Goal: Entertainment & Leisure: Consume media (video, audio)

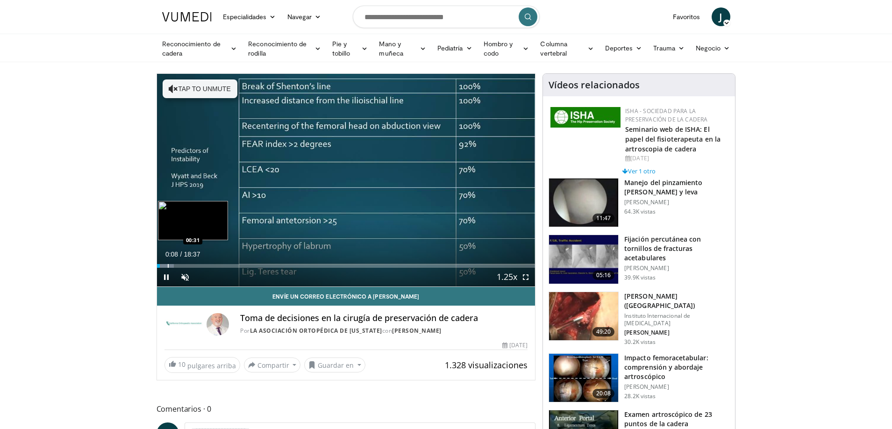
click at [167, 263] on div "Loaded : 4.46% 00:08 00:31" at bounding box center [346, 263] width 379 height 9
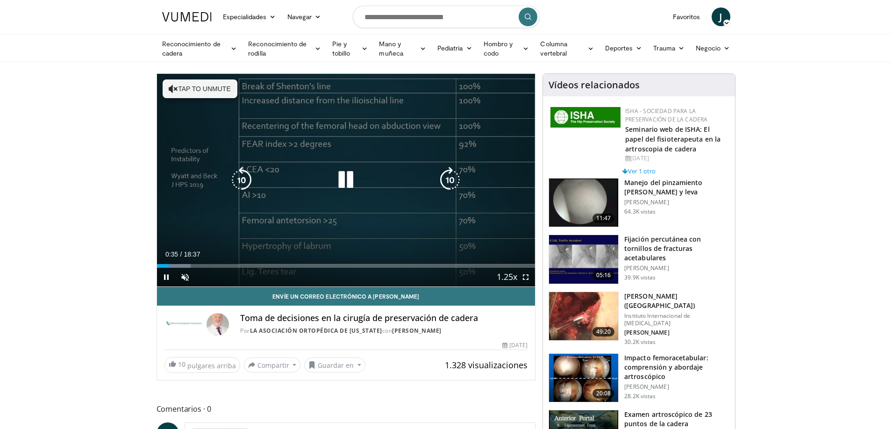
click at [351, 186] on icon "Video Player" at bounding box center [346, 180] width 26 height 26
click at [342, 186] on icon "Video Player" at bounding box center [346, 180] width 26 height 26
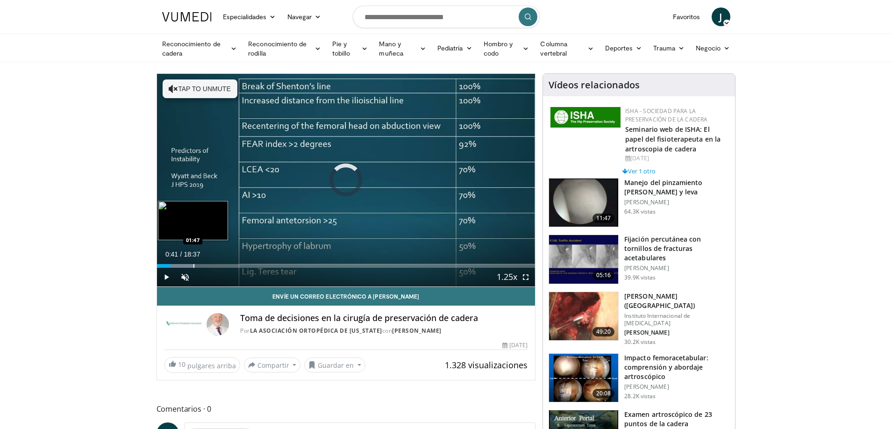
drag, startPoint x: 171, startPoint y: 266, endPoint x: 193, endPoint y: 267, distance: 22.0
click at [193, 267] on div "Progress Bar" at bounding box center [193, 266] width 1 height 4
click at [179, 274] on span "Video Player" at bounding box center [185, 277] width 19 height 19
drag, startPoint x: 194, startPoint y: 266, endPoint x: 203, endPoint y: 266, distance: 8.9
click at [204, 266] on div "Progress Bar" at bounding box center [204, 266] width 1 height 4
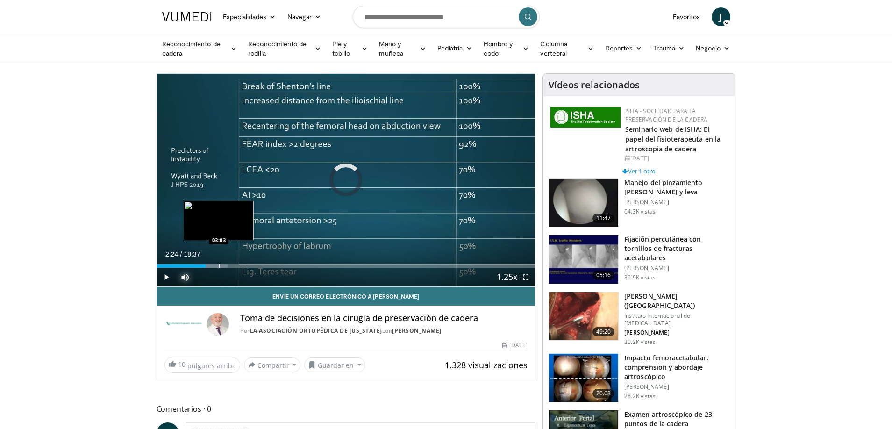
drag, startPoint x: 206, startPoint y: 264, endPoint x: 219, endPoint y: 266, distance: 13.8
click at [219, 266] on div "Progress Bar" at bounding box center [219, 266] width 1 height 4
drag, startPoint x: 219, startPoint y: 266, endPoint x: 231, endPoint y: 266, distance: 12.2
click at [232, 266] on div "Progress Bar" at bounding box center [232, 266] width 1 height 4
drag, startPoint x: 231, startPoint y: 266, endPoint x: 249, endPoint y: 266, distance: 17.3
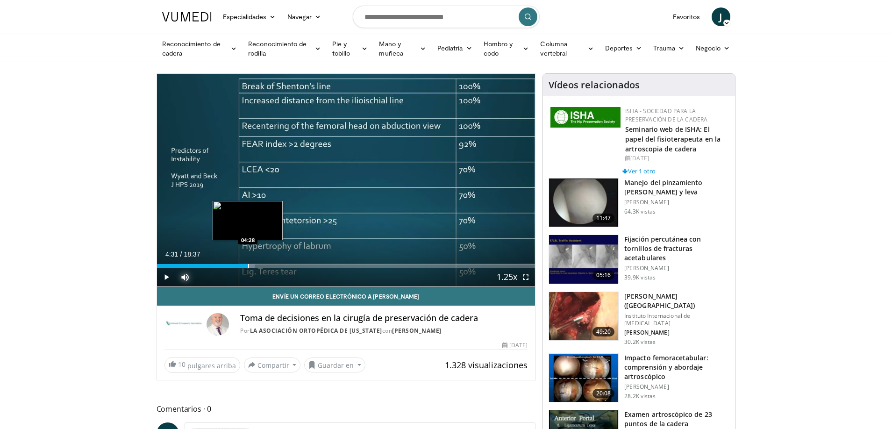
click at [249, 266] on div "Progress Bar" at bounding box center [248, 266] width 1 height 4
drag, startPoint x: 246, startPoint y: 269, endPoint x: 279, endPoint y: 269, distance: 32.7
click at [279, 269] on div "Current Time 4:41 / Duration 18:37 Pause Skip Backward Skip Forward Mute Loaded…" at bounding box center [346, 277] width 379 height 19
drag, startPoint x: 258, startPoint y: 266, endPoint x: 273, endPoint y: 269, distance: 16.1
click at [273, 269] on div "Current Time 5:44 / Duration 18:37 Play Skip Backward Skip Forward Mute Loaded …" at bounding box center [346, 277] width 379 height 19
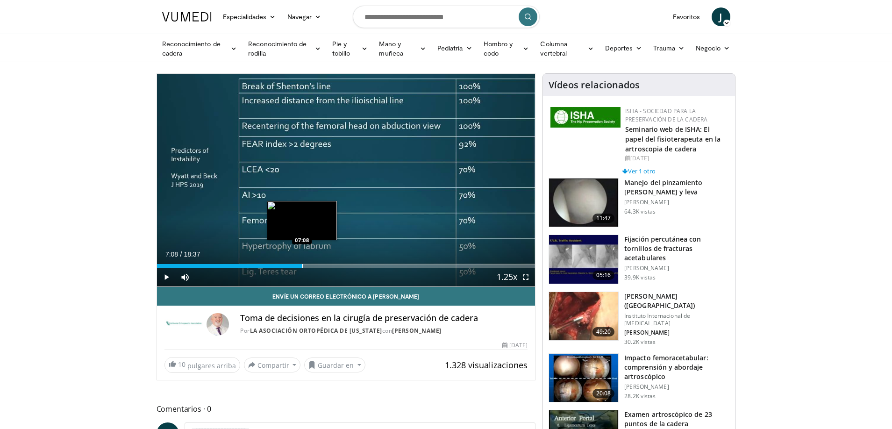
drag, startPoint x: 280, startPoint y: 265, endPoint x: 302, endPoint y: 266, distance: 22.0
click at [302, 266] on div "Progress Bar" at bounding box center [302, 266] width 1 height 4
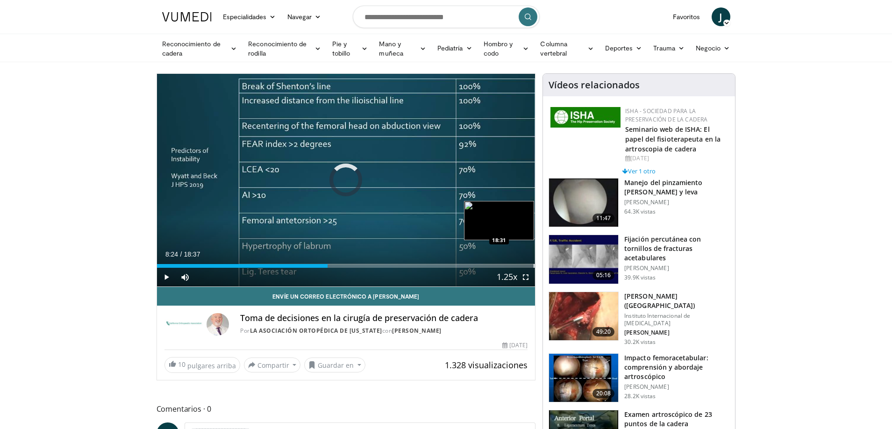
drag, startPoint x: 328, startPoint y: 265, endPoint x: 533, endPoint y: 266, distance: 205.2
click at [534, 266] on div "Progress Bar" at bounding box center [534, 266] width 1 height 4
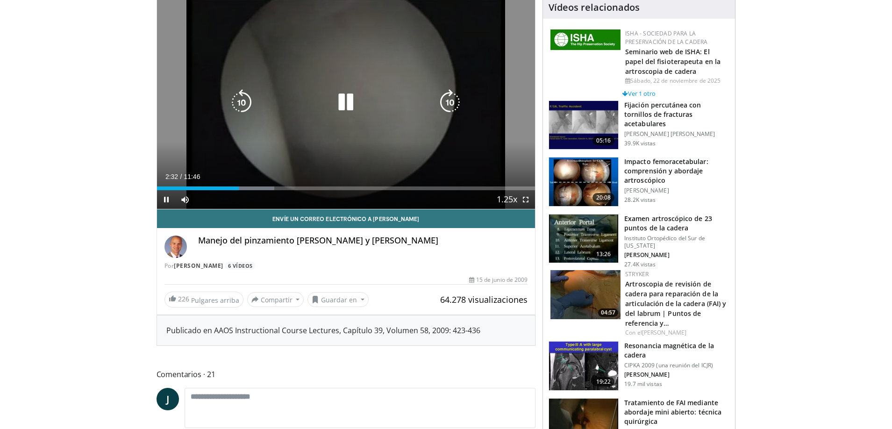
scroll to position [47, 0]
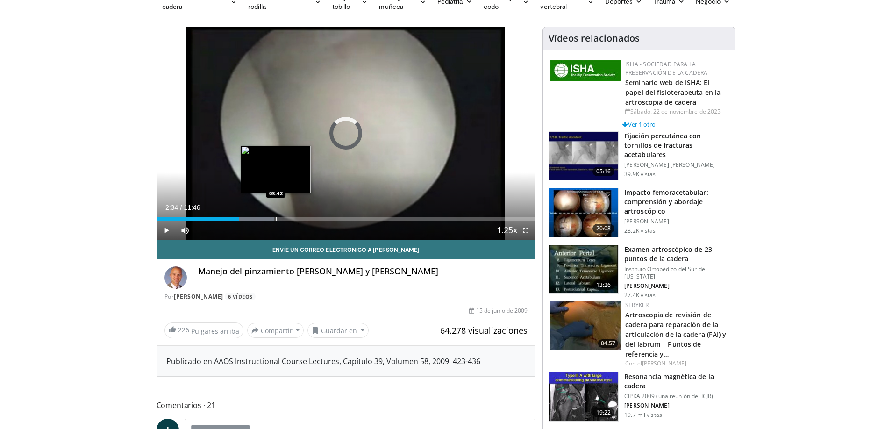
drag, startPoint x: 240, startPoint y: 218, endPoint x: 276, endPoint y: 215, distance: 36.1
click at [276, 215] on div "Loaded : 31.08% 03:38 03:42" at bounding box center [346, 216] width 379 height 9
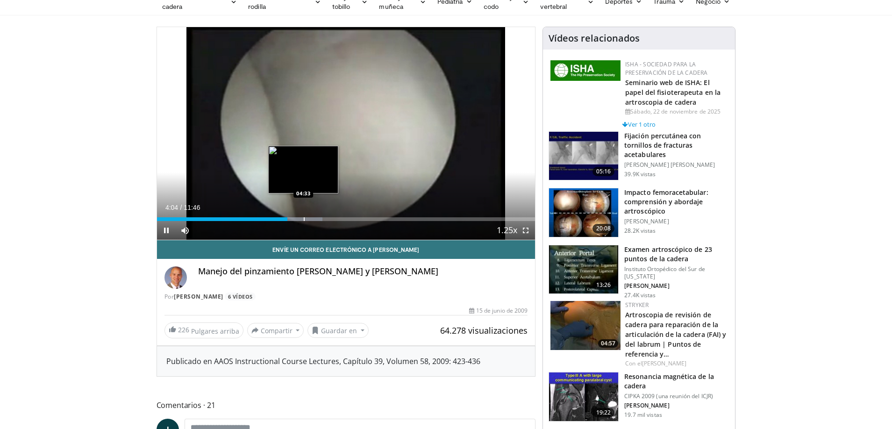
drag, startPoint x: 286, startPoint y: 221, endPoint x: 303, endPoint y: 218, distance: 18.1
click at [303, 221] on div "Current Time 4:04 / Duration 11:46 Pause Skip Backward Skip Forward Mute Loaded…" at bounding box center [346, 230] width 379 height 19
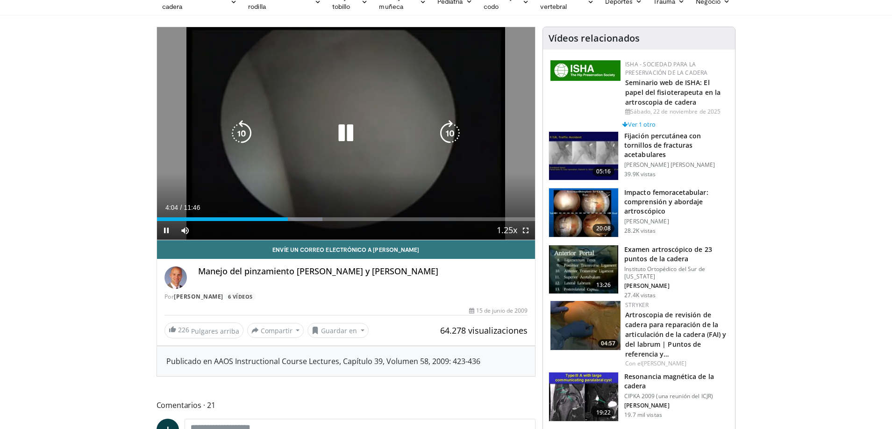
click at [303, 218] on video-js "**********" at bounding box center [346, 133] width 379 height 213
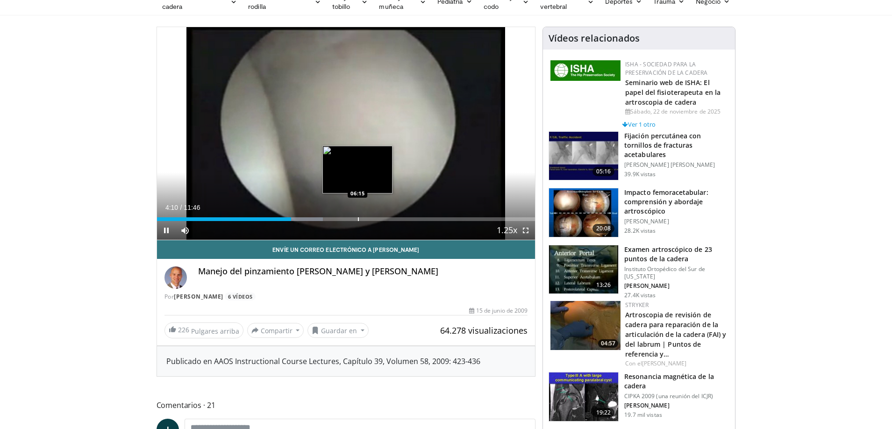
drag, startPoint x: 287, startPoint y: 215, endPoint x: 358, endPoint y: 219, distance: 70.7
click at [358, 219] on video-js "**********" at bounding box center [346, 133] width 379 height 213
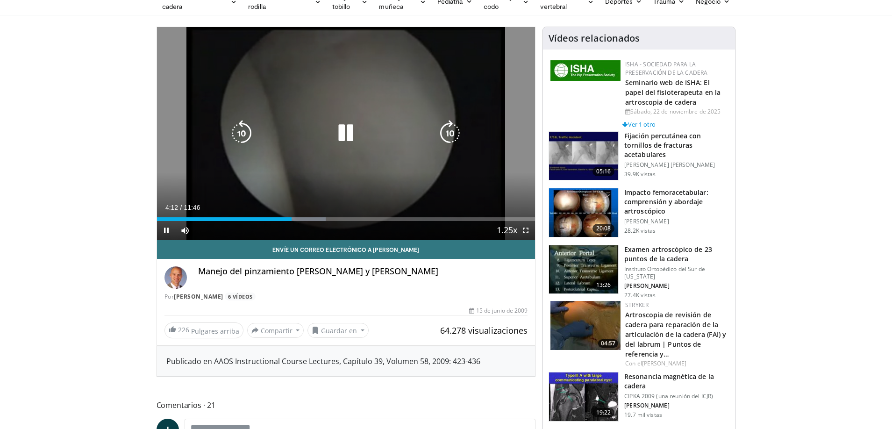
click at [358, 219] on video-js "**********" at bounding box center [346, 133] width 379 height 213
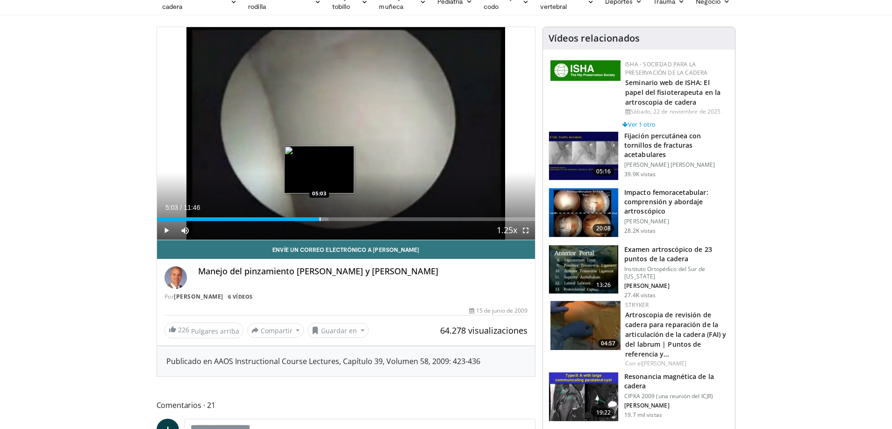
drag, startPoint x: 289, startPoint y: 219, endPoint x: 320, endPoint y: 219, distance: 30.4
click at [320, 219] on div "Progress Bar" at bounding box center [320, 219] width 1 height 4
drag, startPoint x: 320, startPoint y: 219, endPoint x: 353, endPoint y: 217, distance: 33.3
click at [353, 217] on div "Progress Bar" at bounding box center [353, 219] width 1 height 4
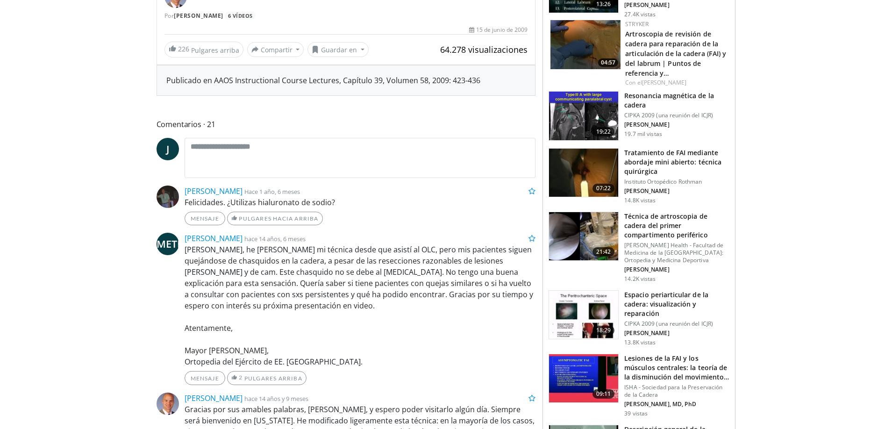
scroll to position [327, 0]
